Goal: Transaction & Acquisition: Purchase product/service

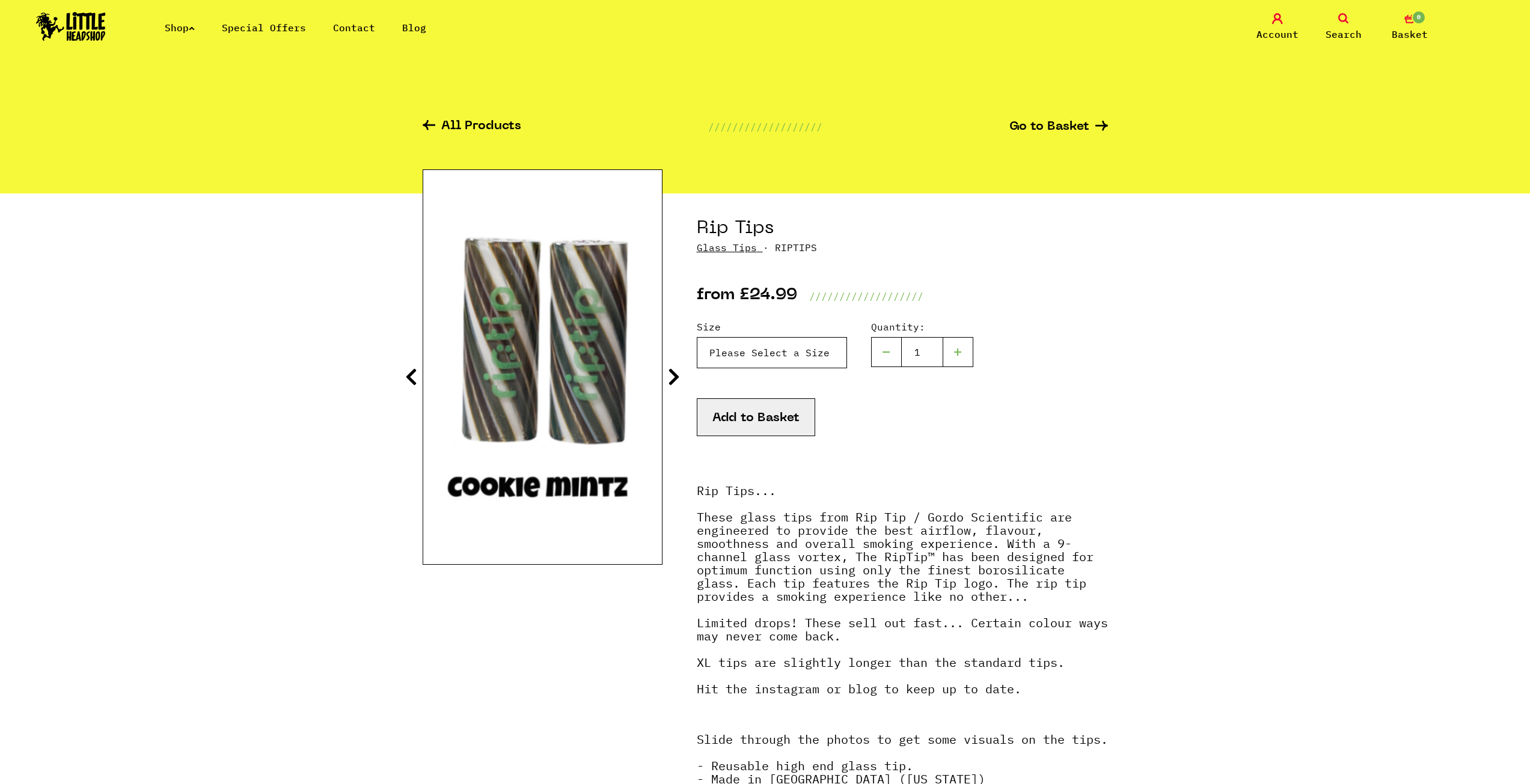
click at [809, 344] on select "Please Select a Size Rip Tips - Size 7 - Clear - £24.99 (Out of Stock) Rip Tips…" at bounding box center [772, 353] width 150 height 31
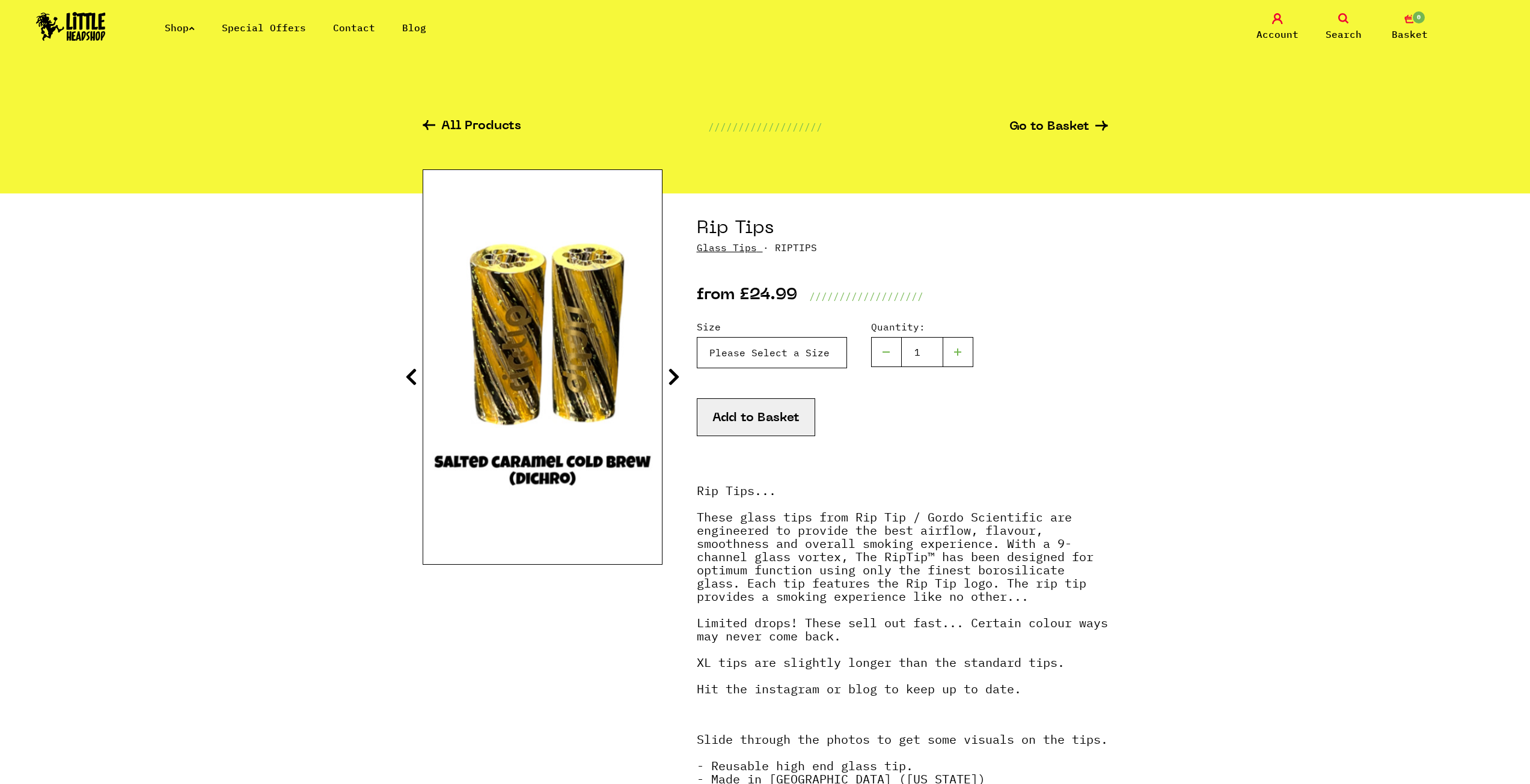
select select "1903"
click at [697, 337] on select "Please Select a Size Rip Tips - Size 7 - Clear - £24.99 (Out of Stock) Rip Tips…" at bounding box center [772, 353] width 150 height 31
click at [671, 374] on icon at bounding box center [674, 377] width 12 height 19
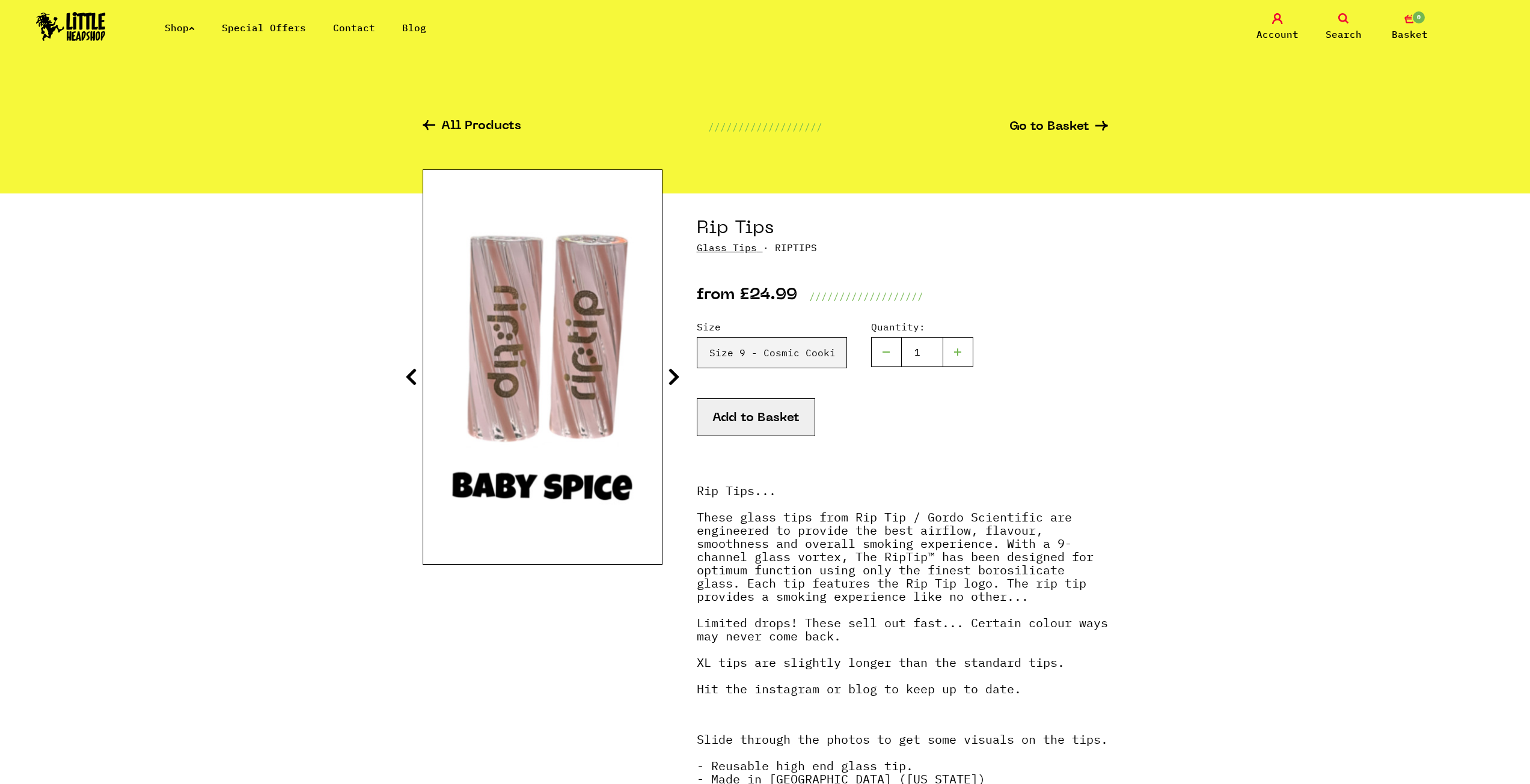
click at [671, 374] on icon at bounding box center [674, 377] width 12 height 19
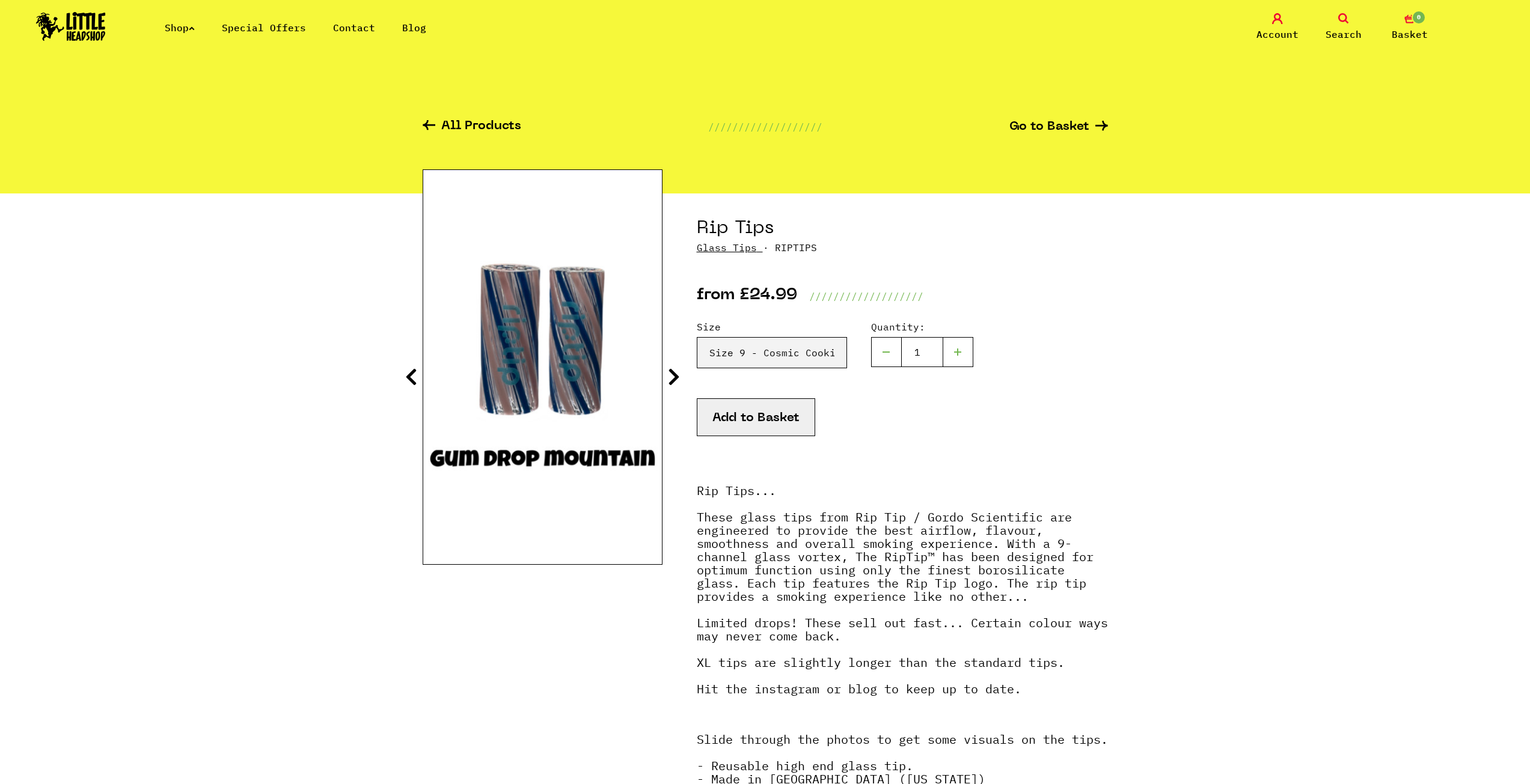
click at [671, 374] on icon at bounding box center [674, 377] width 12 height 19
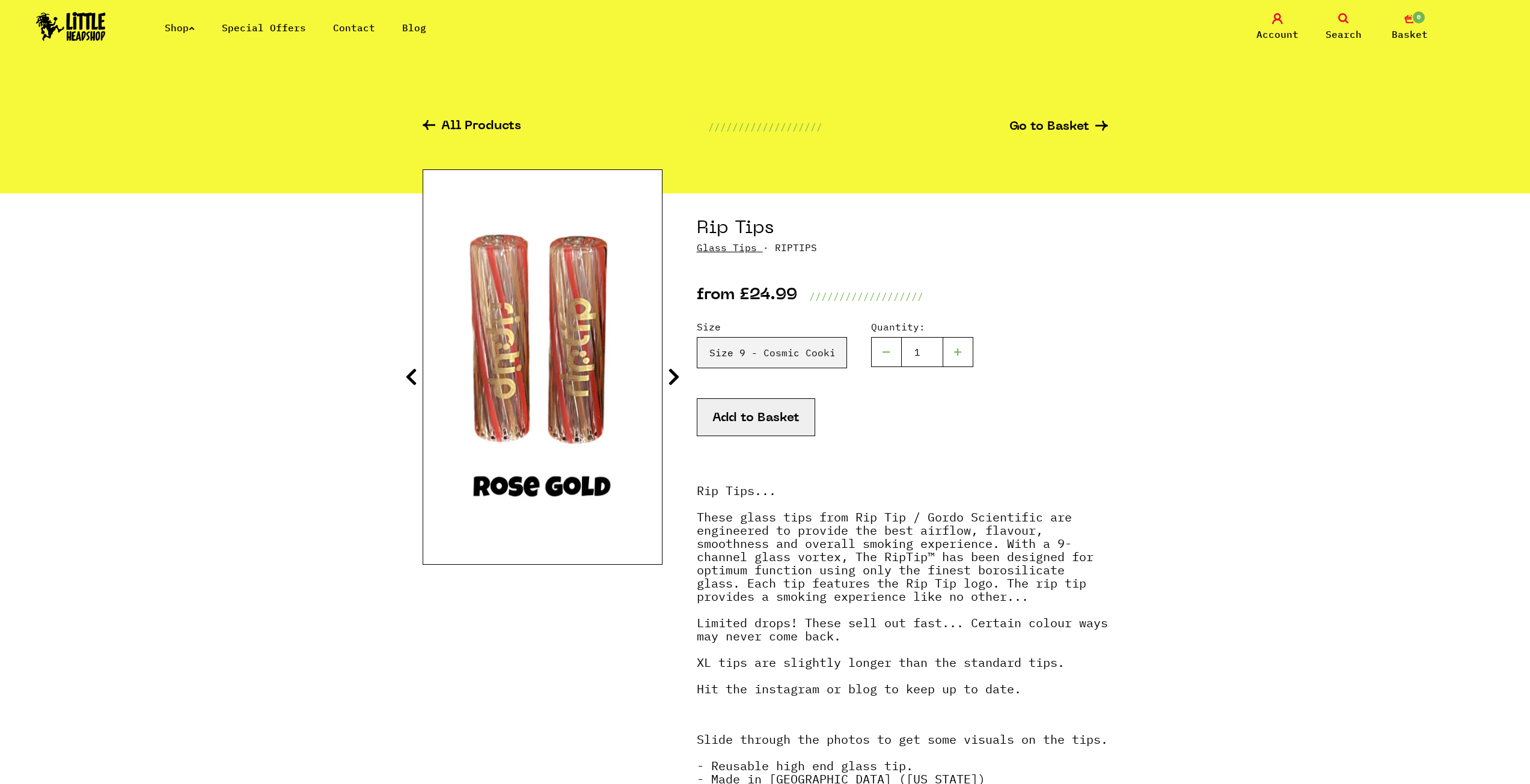
click at [671, 374] on icon at bounding box center [674, 377] width 12 height 19
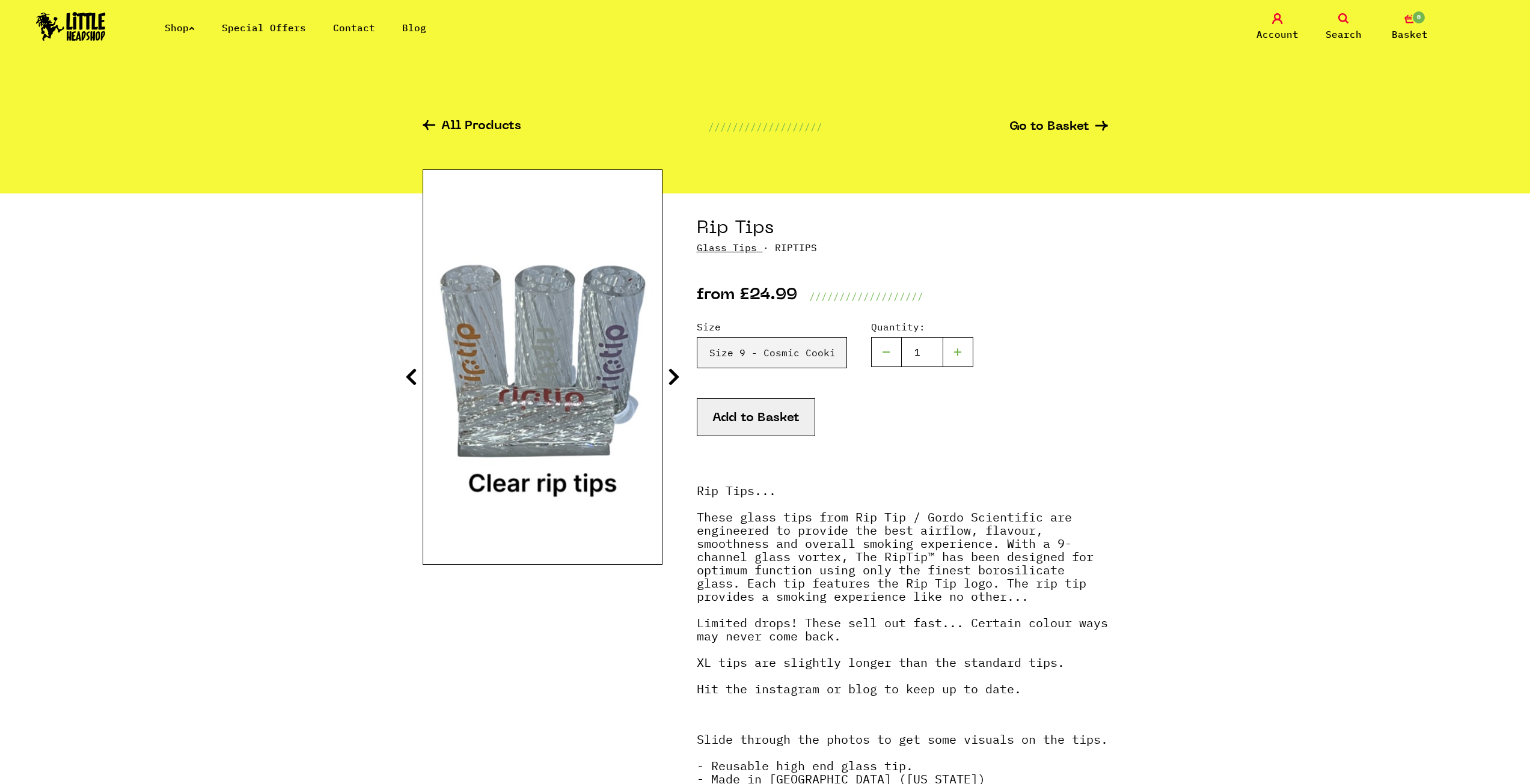
click at [671, 374] on icon at bounding box center [674, 377] width 12 height 19
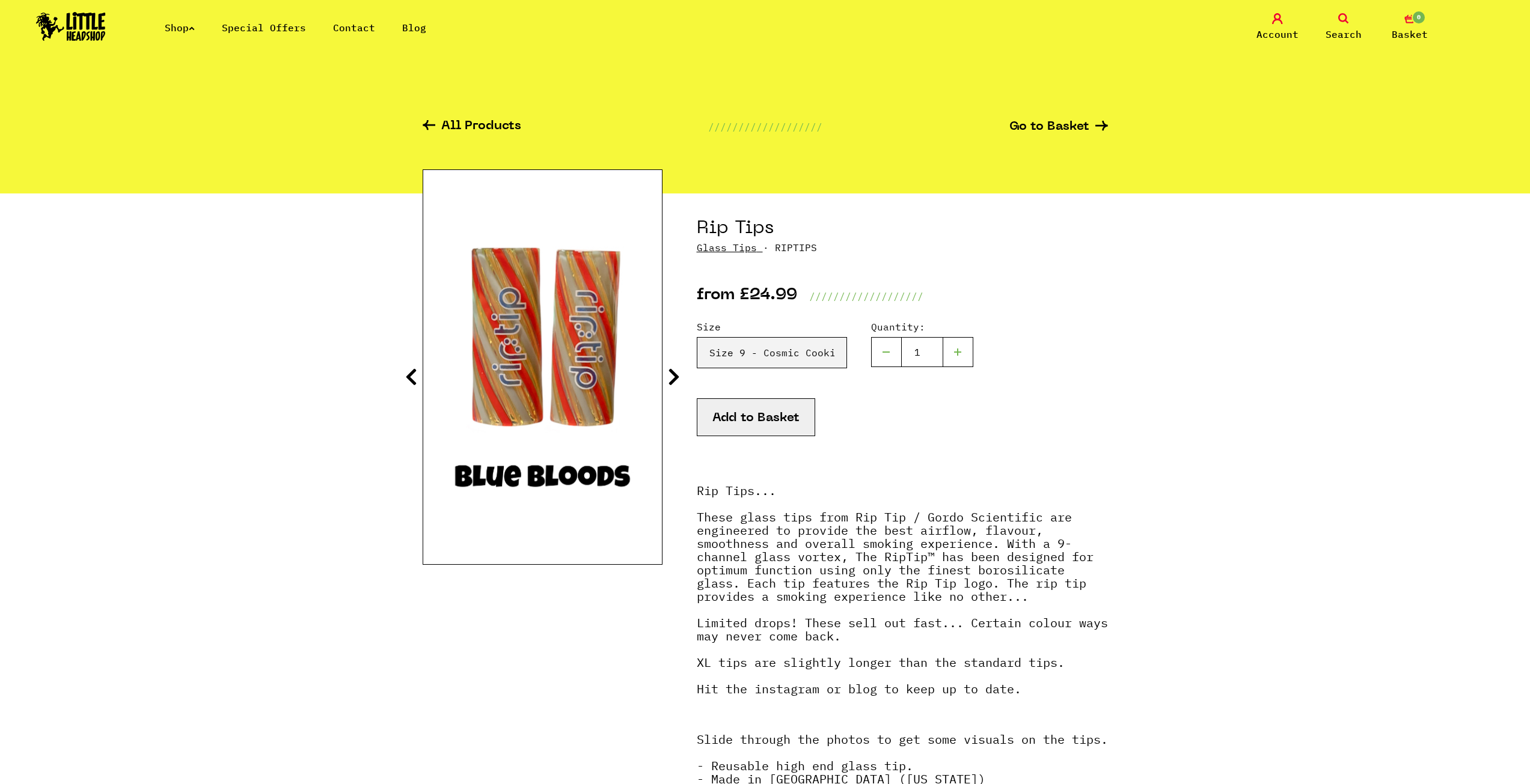
click at [671, 374] on icon at bounding box center [674, 377] width 12 height 19
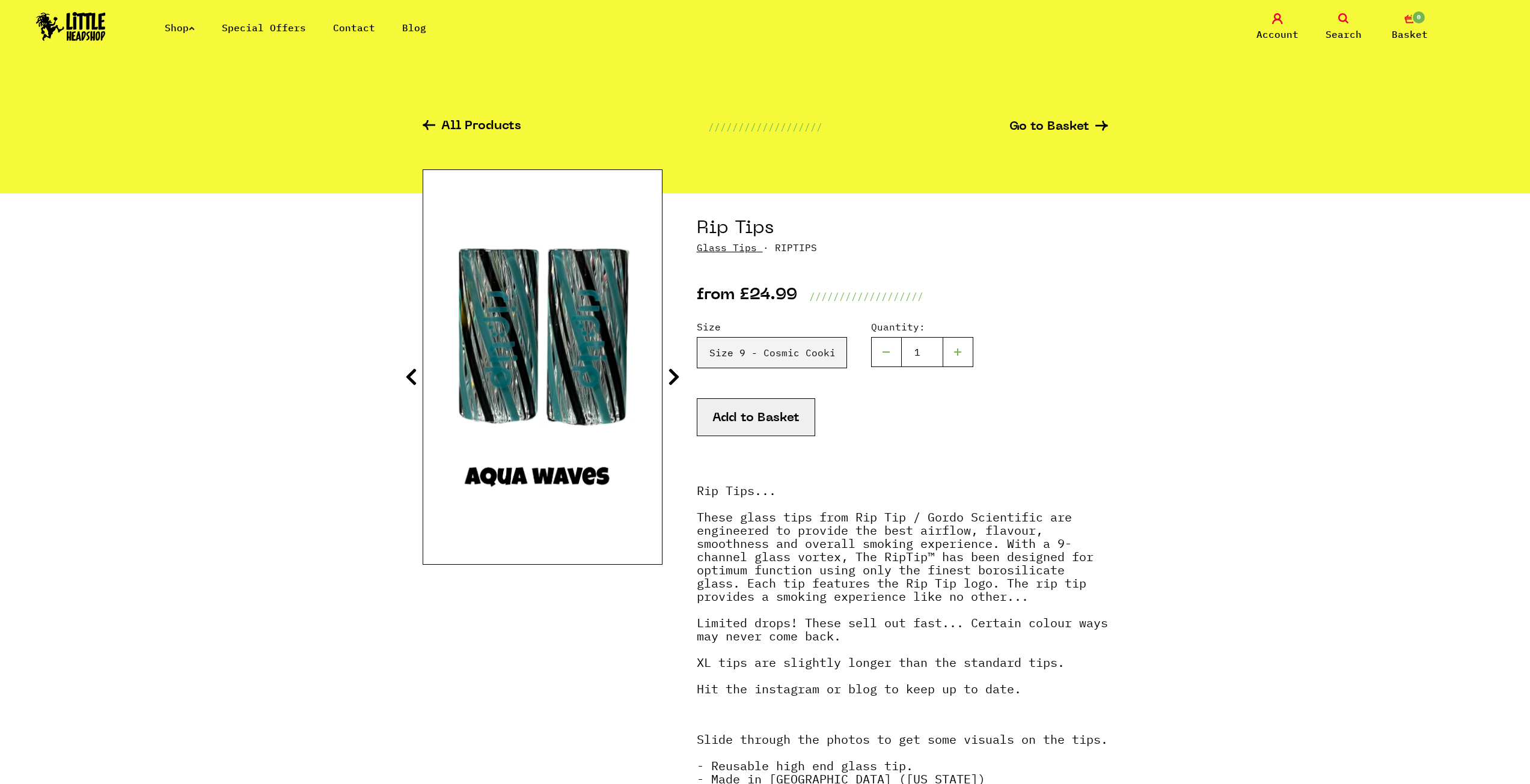
click at [671, 374] on icon at bounding box center [674, 377] width 12 height 19
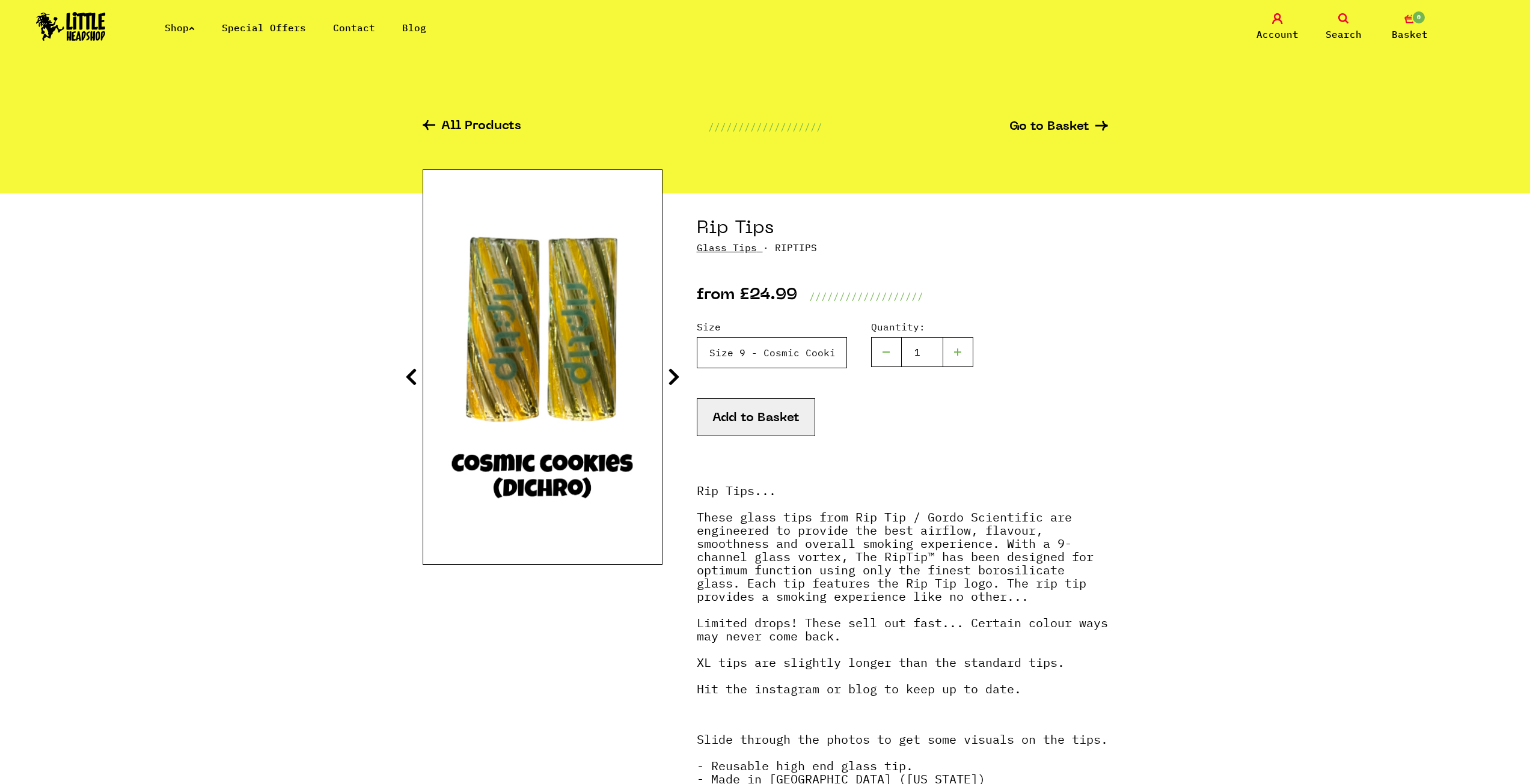
click at [769, 361] on select "Please Select a Size Rip Tips - Size 7 - Clear - £24.99 (Out of Stock) Rip Tips…" at bounding box center [772, 353] width 150 height 31
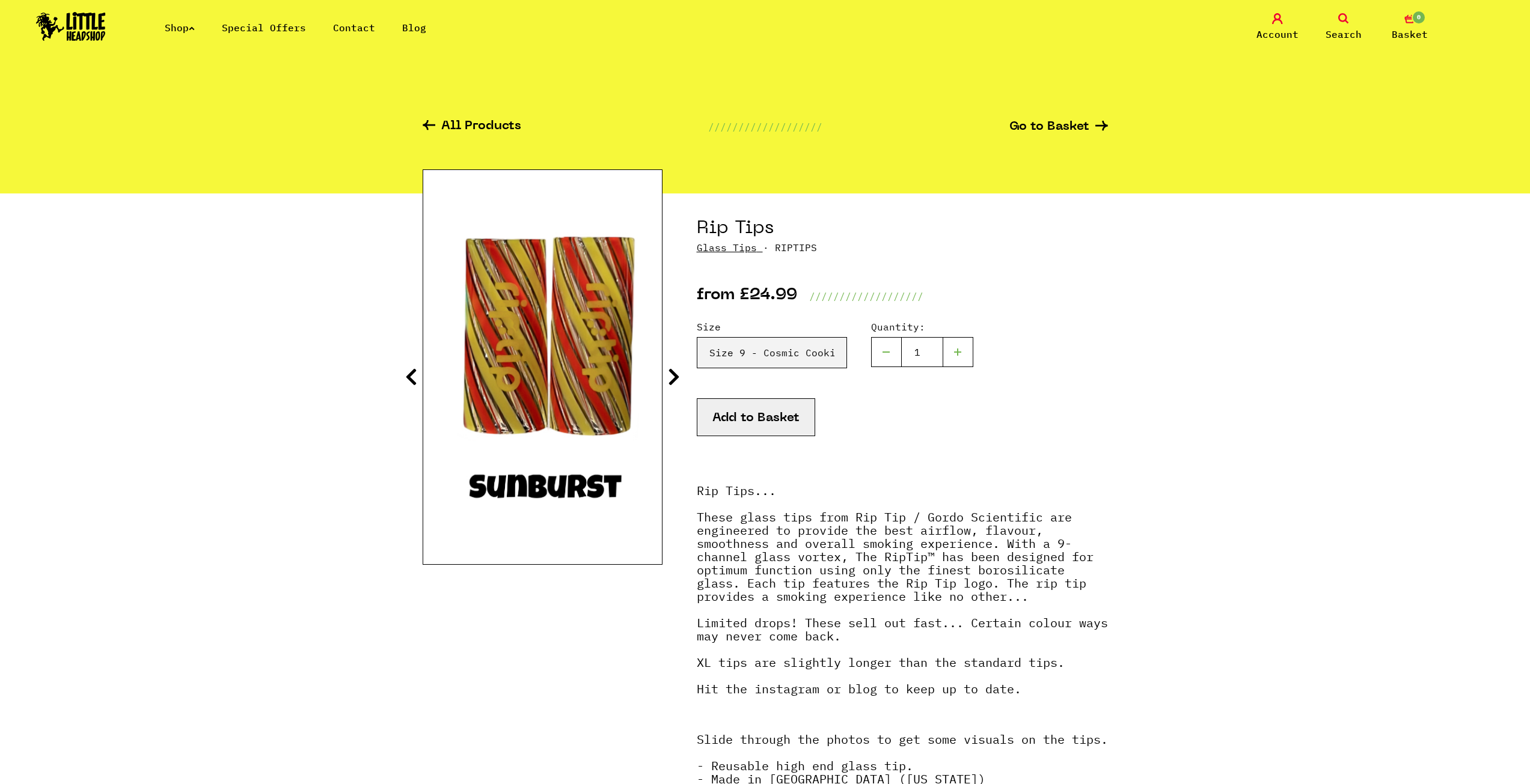
click at [808, 309] on div "Size Please Select a Size Rip Tips - Size 7 - Clear - £24.99 (Out of Stock) Rip…" at bounding box center [902, 388] width 411 height 169
click at [765, 413] on button "Add to Basket" at bounding box center [756, 417] width 119 height 38
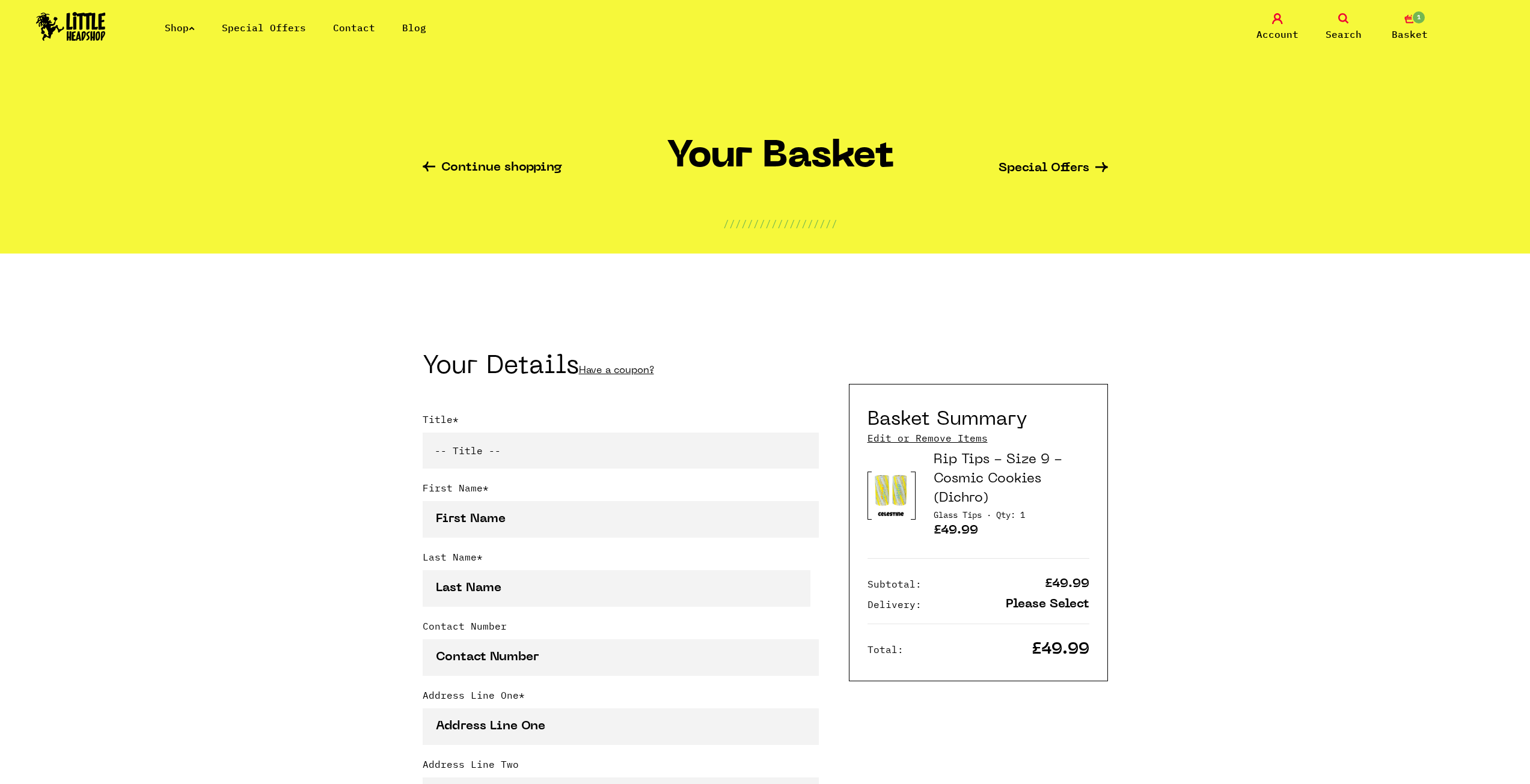
click at [1406, 18] on icon "1" at bounding box center [1410, 19] width 11 height 11
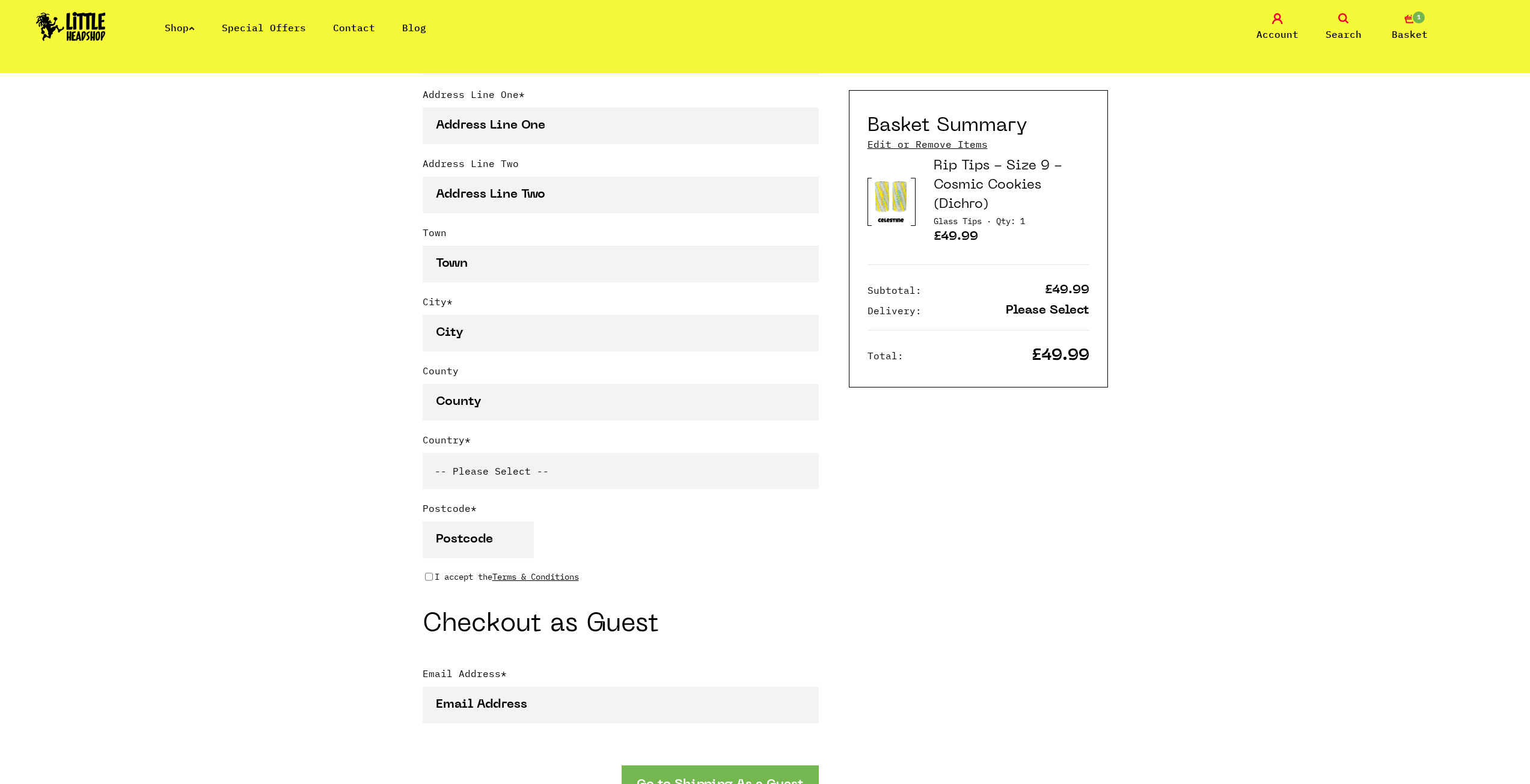
scroll to position [781, 0]
